Goal: Information Seeking & Learning: Learn about a topic

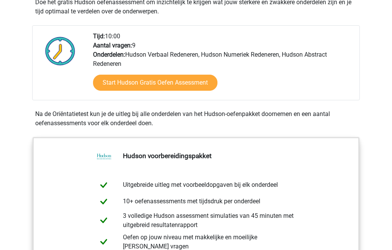
scroll to position [197, 0]
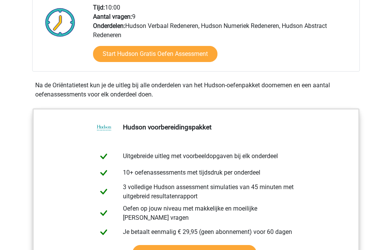
click at [179, 51] on link "Start Hudson Gratis Oefen Assessment" at bounding box center [155, 54] width 124 height 16
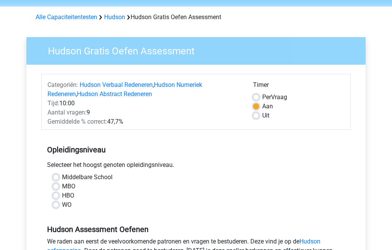
scroll to position [62, 0]
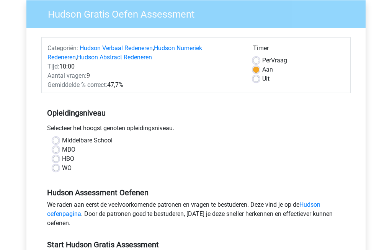
click at [62, 160] on label "HBO" at bounding box center [68, 158] width 12 height 9
click at [58, 160] on input "HBO" at bounding box center [56, 158] width 6 height 8
radio input "true"
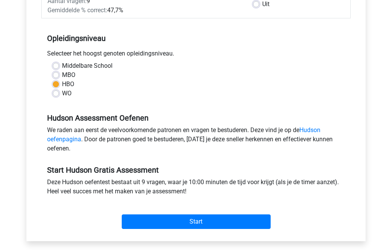
scroll to position [138, 0]
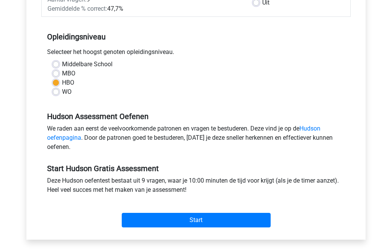
click at [191, 221] on input "Start" at bounding box center [196, 220] width 149 height 15
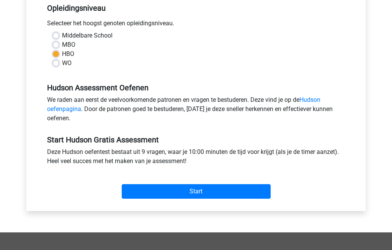
click at [209, 197] on input "Start" at bounding box center [196, 191] width 149 height 15
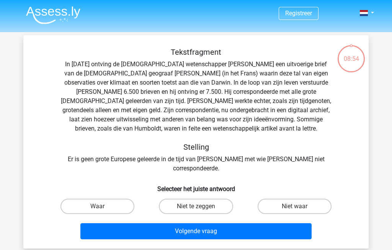
click at [104, 202] on label "Waar" at bounding box center [97, 206] width 74 height 15
click at [103, 206] on input "Waar" at bounding box center [100, 208] width 5 height 5
radio input "true"
click at [196, 228] on button "Volgende vraag" at bounding box center [196, 231] width 232 height 16
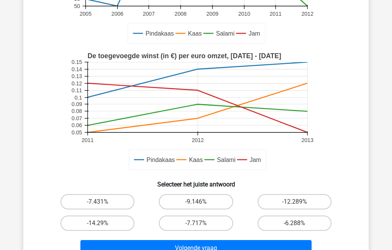
scroll to position [144, 0]
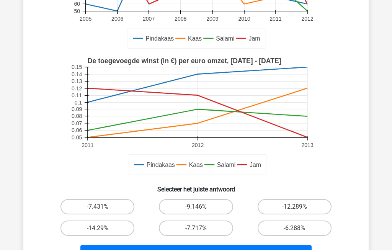
click at [111, 226] on label "-14.29%" at bounding box center [97, 227] width 74 height 15
click at [103, 228] on input "-14.29%" at bounding box center [100, 230] width 5 height 5
radio input "true"
click at [214, 250] on button "Volgende vraag" at bounding box center [196, 253] width 232 height 16
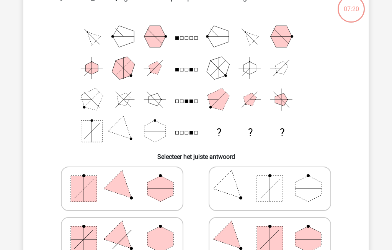
scroll to position [35, 0]
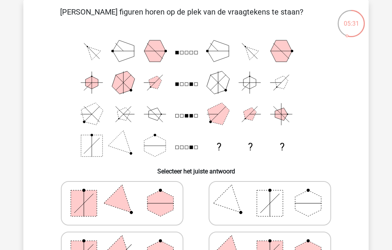
click at [127, 201] on polygon at bounding box center [122, 203] width 37 height 37
click at [127, 194] on input "radio" at bounding box center [124, 191] width 5 height 5
radio input "true"
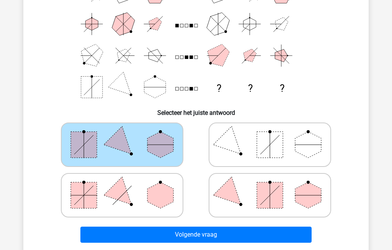
scroll to position [96, 0]
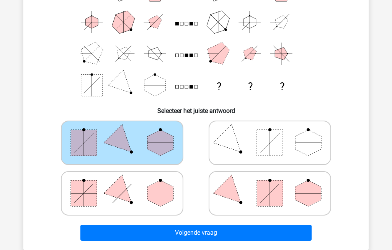
click at [200, 232] on button "Volgende vraag" at bounding box center [196, 233] width 232 height 16
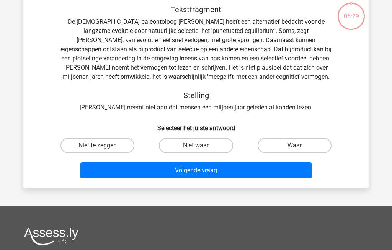
scroll to position [35, 0]
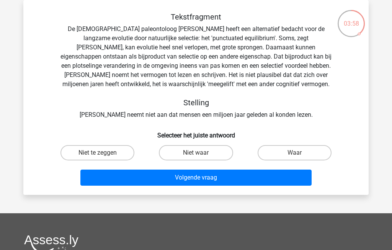
click at [301, 151] on label "Waar" at bounding box center [295, 152] width 74 height 15
click at [299, 153] on input "Waar" at bounding box center [296, 155] width 5 height 5
radio input "true"
click at [219, 180] on button "Volgende vraag" at bounding box center [196, 178] width 232 height 16
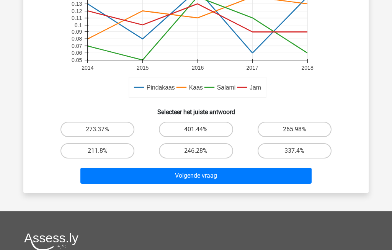
scroll to position [244, 0]
click at [98, 152] on label "211.8%" at bounding box center [97, 150] width 74 height 15
click at [98, 152] on input "211.8%" at bounding box center [100, 153] width 5 height 5
radio input "true"
click at [239, 175] on button "Volgende vraag" at bounding box center [196, 176] width 232 height 16
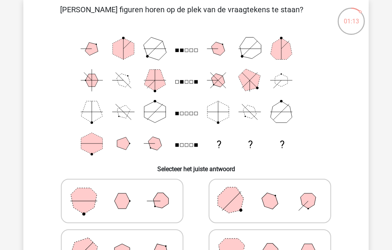
scroll to position [38, 0]
click at [281, 250] on icon at bounding box center [269, 251] width 115 height 38
click at [275, 242] on input "radio" at bounding box center [272, 239] width 5 height 5
radio input "true"
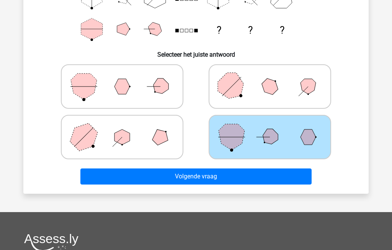
click at [227, 173] on button "Volgende vraag" at bounding box center [196, 176] width 232 height 16
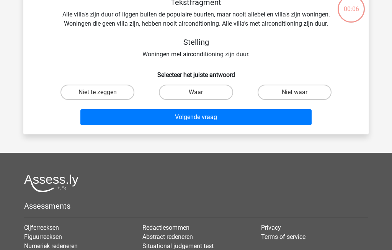
scroll to position [35, 0]
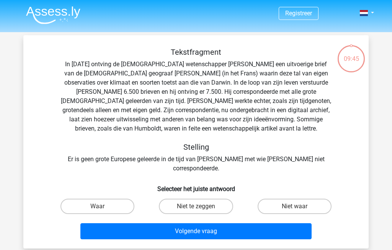
click at [97, 199] on label "Waar" at bounding box center [97, 206] width 74 height 15
click at [98, 206] on input "Waar" at bounding box center [100, 208] width 5 height 5
radio input "true"
click at [206, 229] on button "Volgende vraag" at bounding box center [196, 231] width 232 height 16
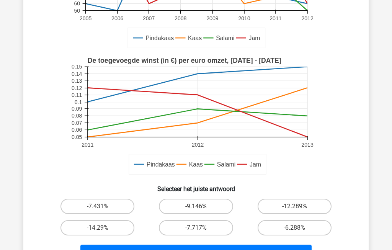
scroll to position [132, 0]
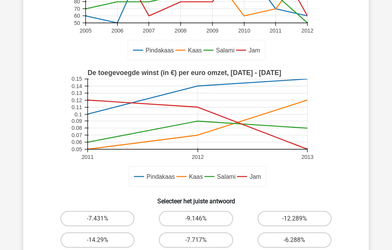
click at [311, 219] on label "-12.289%" at bounding box center [295, 218] width 74 height 15
click at [299, 219] on input "-12.289%" at bounding box center [296, 221] width 5 height 5
radio input "true"
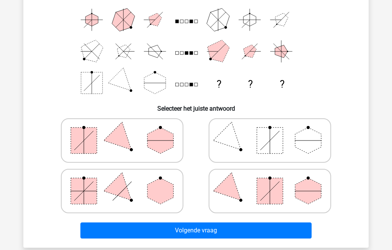
scroll to position [35, 0]
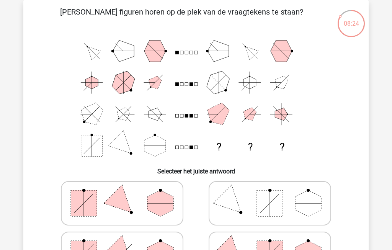
click at [86, 204] on rect at bounding box center [84, 203] width 26 height 26
click at [122, 194] on input "radio" at bounding box center [124, 191] width 5 height 5
radio input "true"
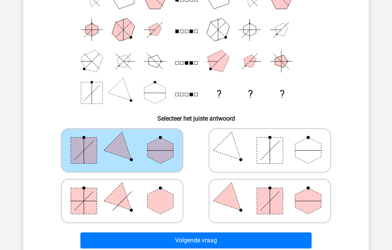
scroll to position [88, 0]
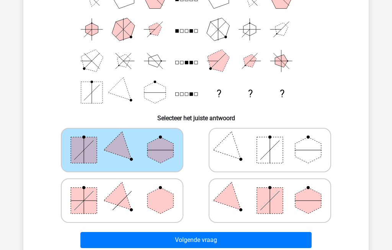
click at [211, 241] on button "Volgende vraag" at bounding box center [196, 240] width 232 height 16
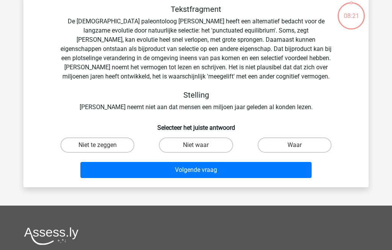
scroll to position [35, 0]
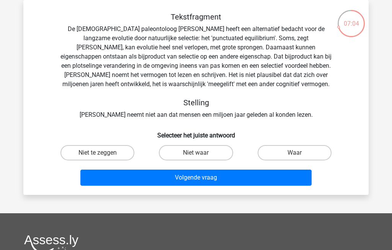
click at [197, 153] on input "Niet waar" at bounding box center [198, 155] width 5 height 5
radio input "true"
click at [207, 177] on button "Volgende vraag" at bounding box center [196, 178] width 232 height 16
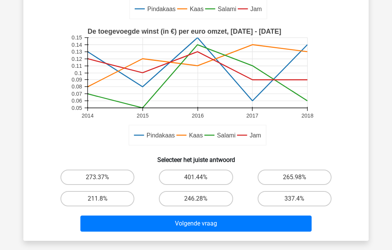
scroll to position [200, 0]
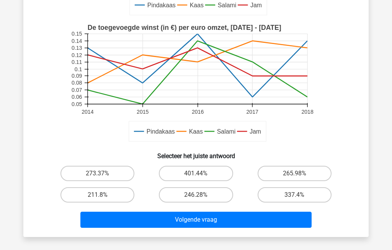
click at [102, 199] on input "211.8%" at bounding box center [100, 197] width 5 height 5
radio input "true"
click at [203, 224] on button "Volgende vraag" at bounding box center [196, 220] width 232 height 16
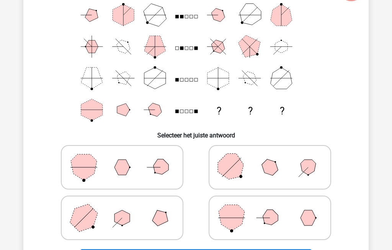
scroll to position [35, 0]
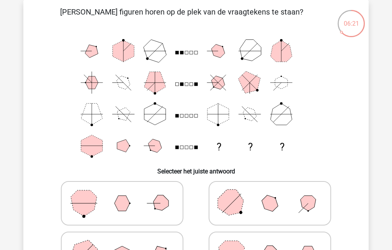
click at [280, 250] on icon at bounding box center [269, 254] width 115 height 38
click at [275, 244] on input "radio" at bounding box center [272, 241] width 5 height 5
radio input "true"
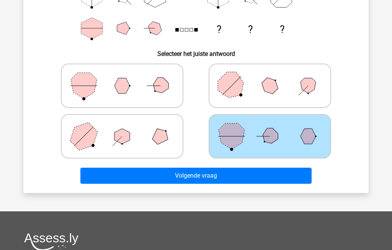
click at [198, 175] on button "Volgende vraag" at bounding box center [196, 176] width 232 height 16
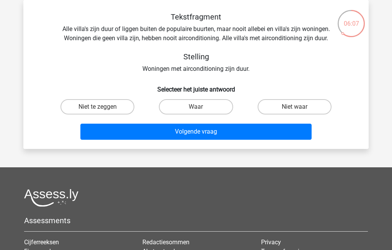
click at [217, 104] on label "Waar" at bounding box center [196, 106] width 74 height 15
click at [201, 107] on input "Waar" at bounding box center [198, 109] width 5 height 5
radio input "true"
click at [213, 132] on button "Volgende vraag" at bounding box center [196, 132] width 232 height 16
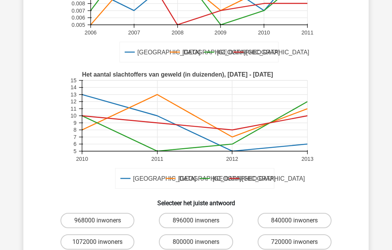
scroll to position [131, 0]
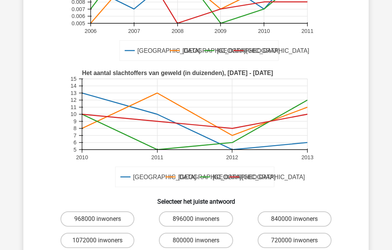
click at [198, 241] on input "800000 inwoners" at bounding box center [198, 242] width 5 height 5
radio input "true"
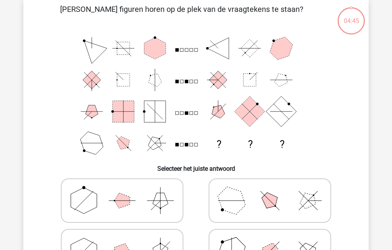
scroll to position [35, 0]
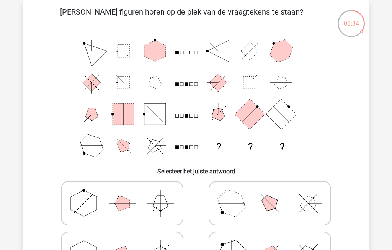
click at [275, 250] on polygon at bounding box center [270, 254] width 22 height 22
click at [275, 244] on input "radio" at bounding box center [272, 241] width 5 height 5
radio input "true"
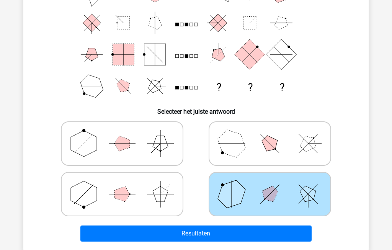
scroll to position [95, 0]
click at [198, 232] on button "Resultaten" at bounding box center [196, 233] width 232 height 16
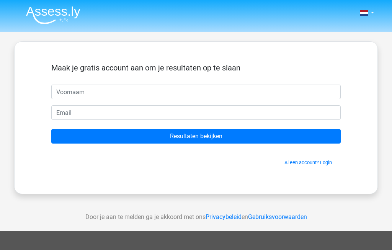
click at [219, 135] on input "Resultaten bekijken" at bounding box center [195, 136] width 289 height 15
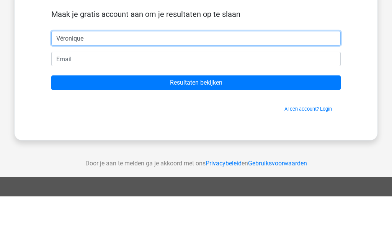
type input "Véronique"
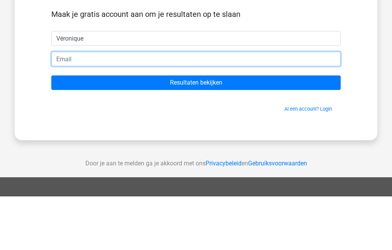
click at [62, 105] on input "email" at bounding box center [195, 112] width 289 height 15
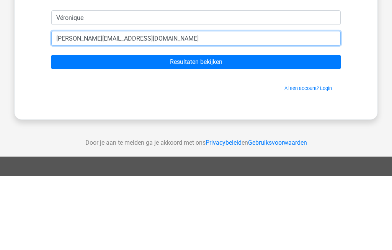
type input "[PERSON_NAME][EMAIL_ADDRESS][DOMAIN_NAME]"
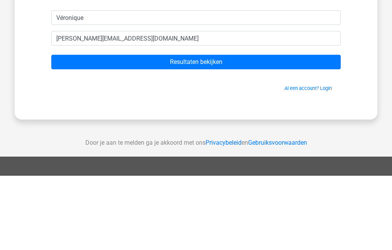
click at [171, 129] on input "Resultaten bekijken" at bounding box center [195, 136] width 289 height 15
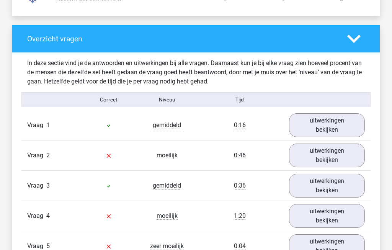
scroll to position [732, 0]
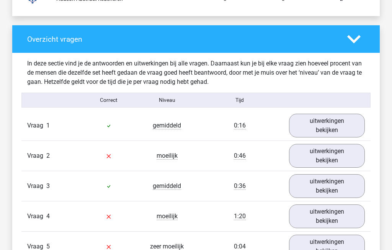
click at [336, 121] on link "uitwerkingen bekijken" at bounding box center [327, 126] width 76 height 24
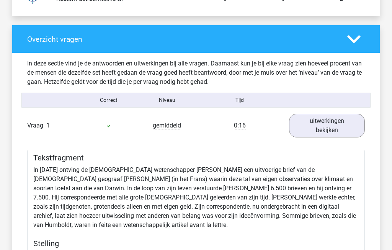
click at [342, 120] on link "uitwerkingen bekijken" at bounding box center [327, 126] width 76 height 24
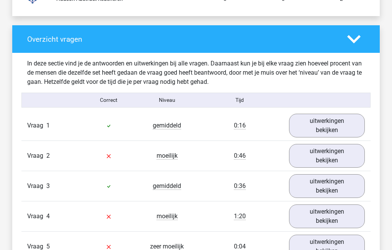
scroll to position [721, 0]
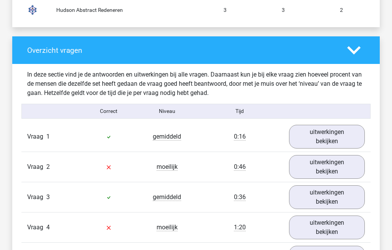
click at [340, 165] on link "uitwerkingen bekijken" at bounding box center [327, 167] width 76 height 24
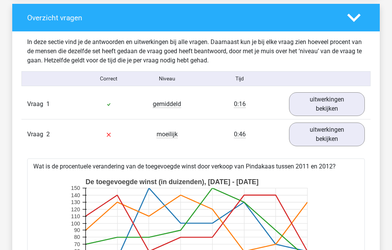
scroll to position [754, 0]
click at [334, 134] on link "uitwerkingen bekijken" at bounding box center [327, 134] width 76 height 24
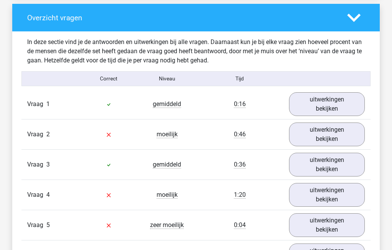
click at [339, 160] on link "uitwerkingen bekijken" at bounding box center [327, 165] width 76 height 24
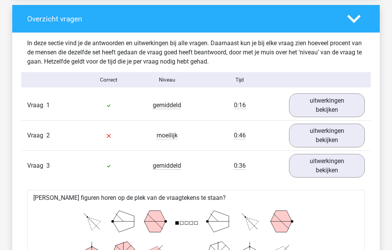
click at [336, 163] on link "uitwerkingen bekijken" at bounding box center [327, 166] width 76 height 24
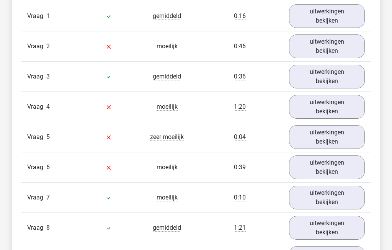
scroll to position [842, 0]
click at [340, 104] on link "uitwerkingen bekijken" at bounding box center [327, 107] width 76 height 24
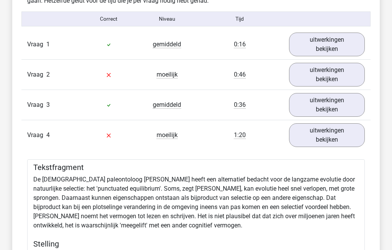
click at [345, 131] on link "uitwerkingen bekijken" at bounding box center [327, 136] width 76 height 24
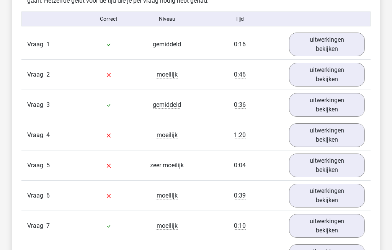
click at [344, 163] on link "uitwerkingen bekijken" at bounding box center [327, 165] width 76 height 24
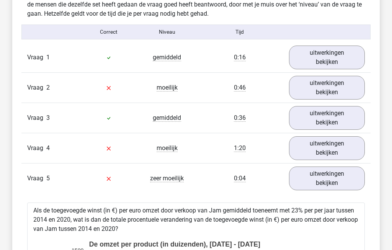
click at [333, 173] on link "uitwerkingen bekijken" at bounding box center [327, 179] width 76 height 24
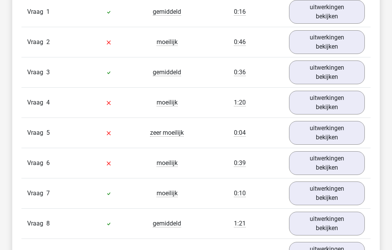
click at [336, 157] on link "uitwerkingen bekijken" at bounding box center [327, 164] width 76 height 24
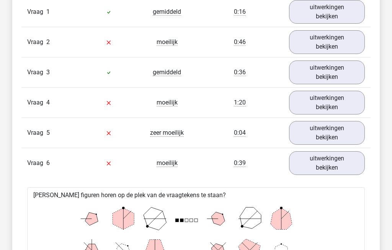
scroll to position [846, 0]
click at [341, 161] on link "uitwerkingen bekijken" at bounding box center [327, 163] width 76 height 24
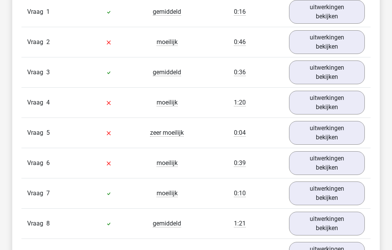
click at [342, 190] on link "uitwerkingen bekijken" at bounding box center [327, 193] width 76 height 24
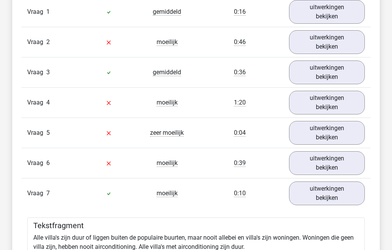
click at [342, 189] on link "uitwerkingen bekijken" at bounding box center [327, 193] width 76 height 24
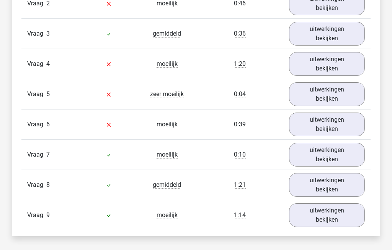
click at [337, 179] on link "uitwerkingen bekijken" at bounding box center [327, 185] width 76 height 24
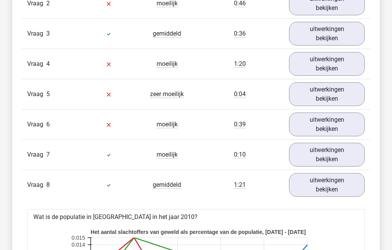
click at [340, 181] on link "uitwerkingen bekijken" at bounding box center [327, 185] width 76 height 24
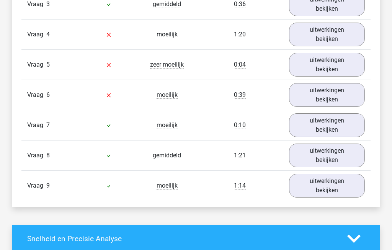
scroll to position [919, 0]
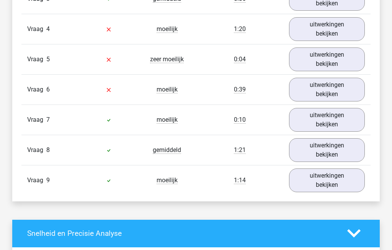
click at [337, 177] on link "uitwerkingen bekijken" at bounding box center [327, 180] width 76 height 24
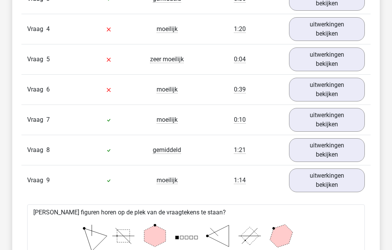
click at [341, 180] on link "uitwerkingen bekijken" at bounding box center [327, 180] width 76 height 24
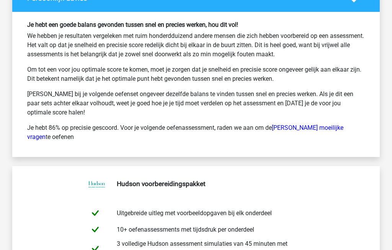
scroll to position [1400, 0]
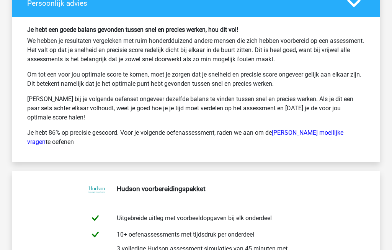
click at [322, 129] on link "[PERSON_NAME] moeilijke vragen" at bounding box center [185, 137] width 316 height 16
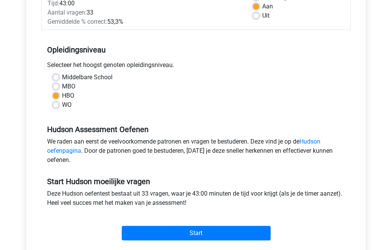
scroll to position [135, 0]
